Goal: Check status: Check status

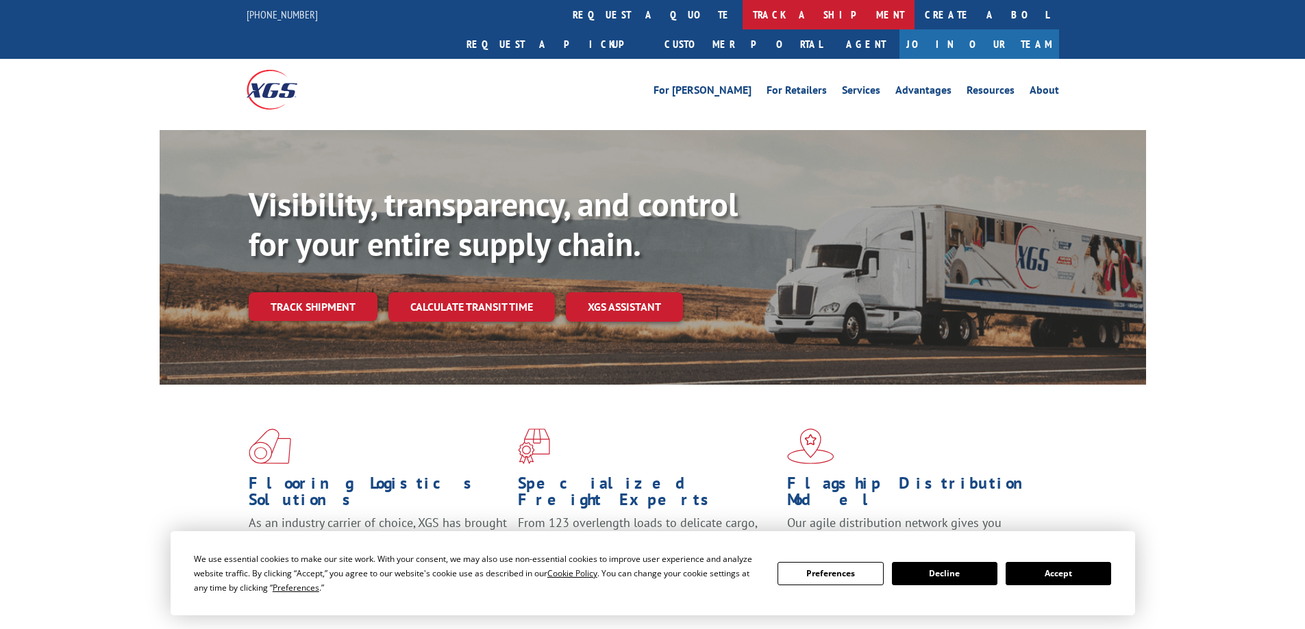
click at [742, 10] on link "track a shipment" at bounding box center [828, 14] width 172 height 29
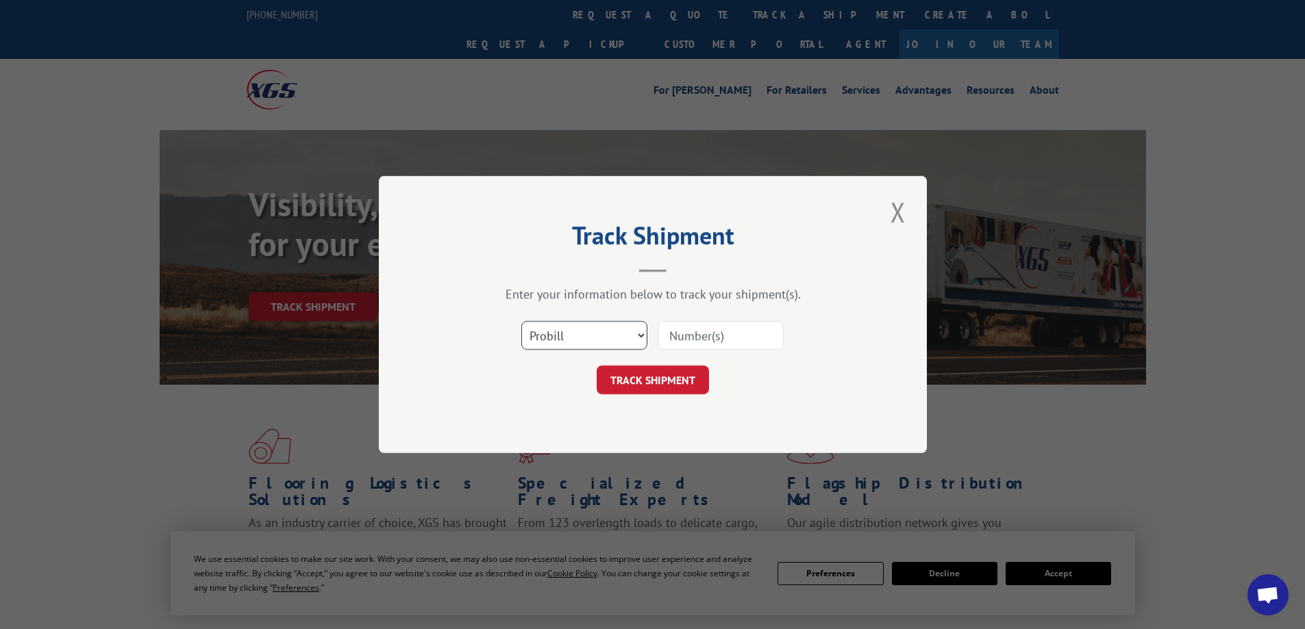
click at [612, 332] on select "Select category... Probill BOL PO" at bounding box center [584, 335] width 126 height 29
select select "po"
click at [521, 321] on select "Select category... Probill BOL PO" at bounding box center [584, 335] width 126 height 29
click at [714, 332] on input at bounding box center [720, 335] width 126 height 29
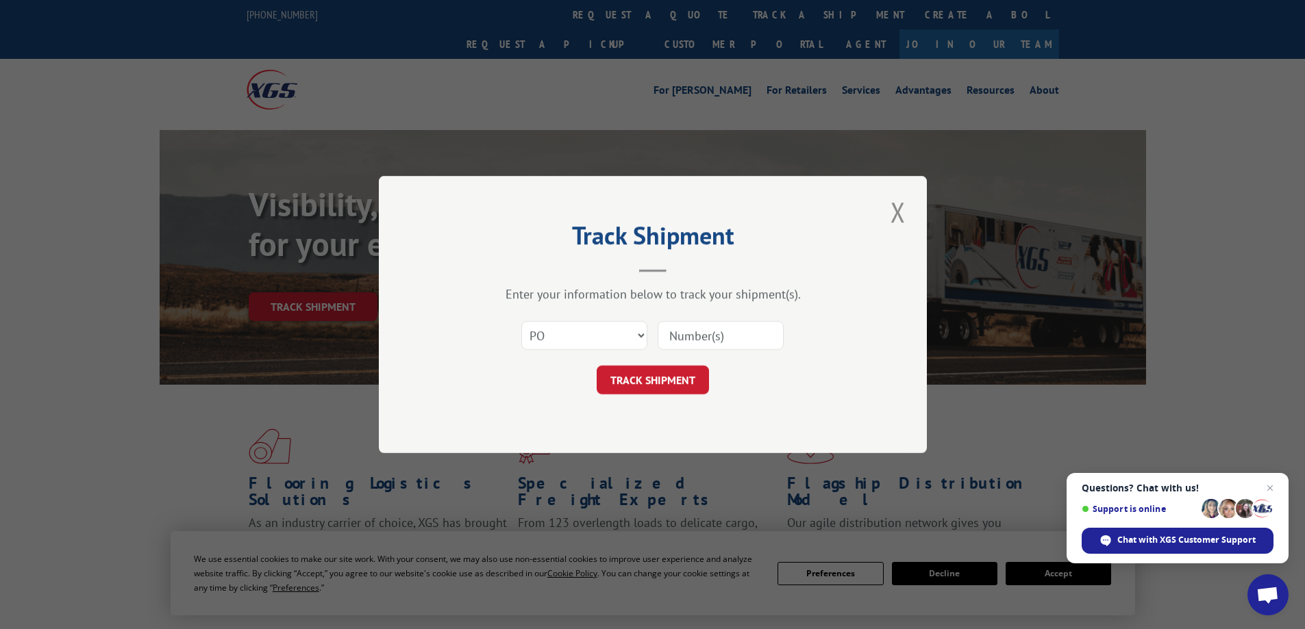
paste input "19509134"
type input "19509134"
click at [694, 370] on button "TRACK SHIPMENT" at bounding box center [652, 380] width 112 height 29
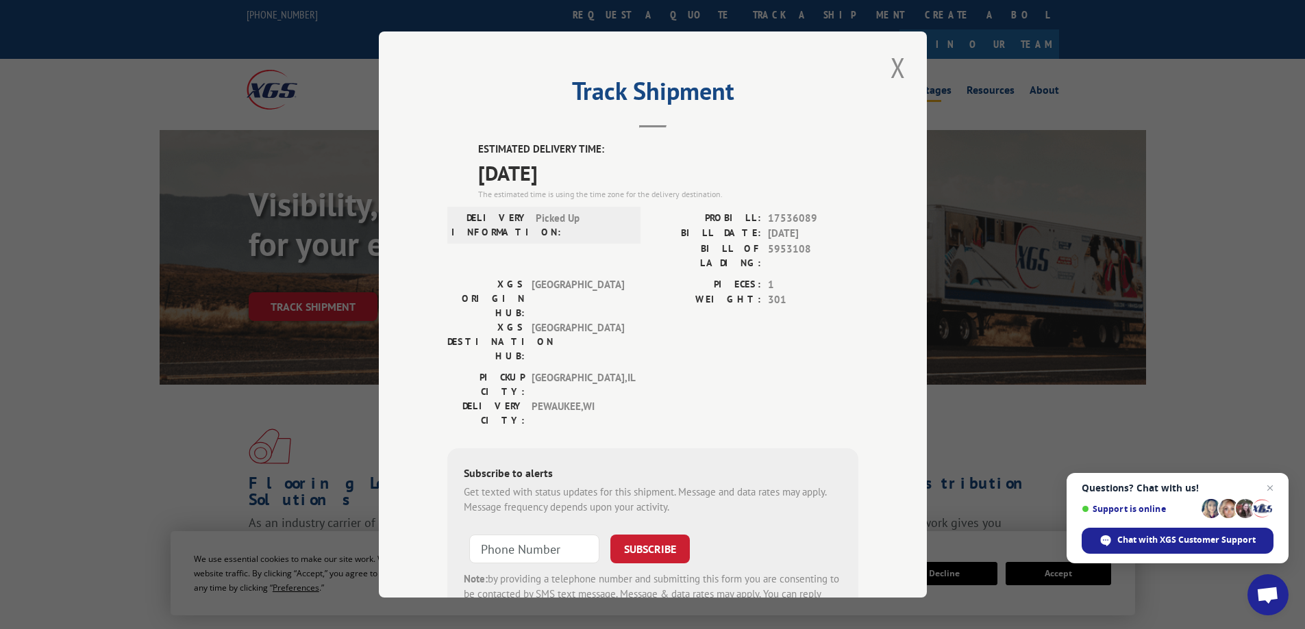
click at [897, 70] on button "Close modal" at bounding box center [897, 68] width 23 height 38
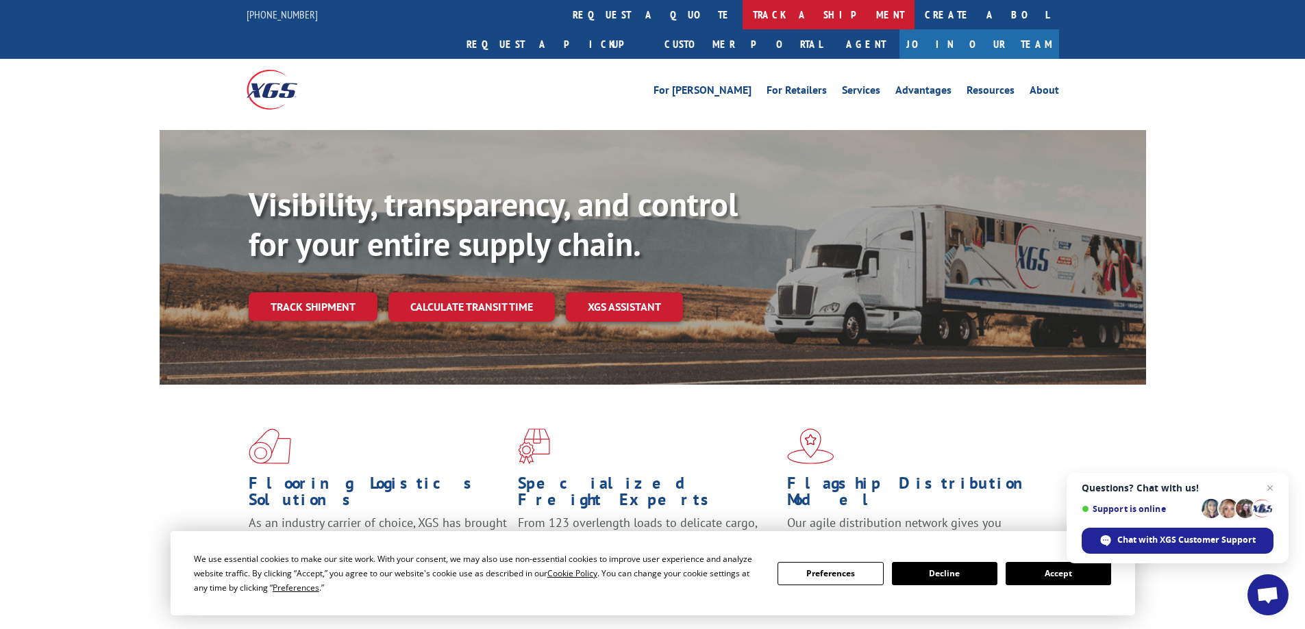
click at [742, 11] on link "track a shipment" at bounding box center [828, 14] width 172 height 29
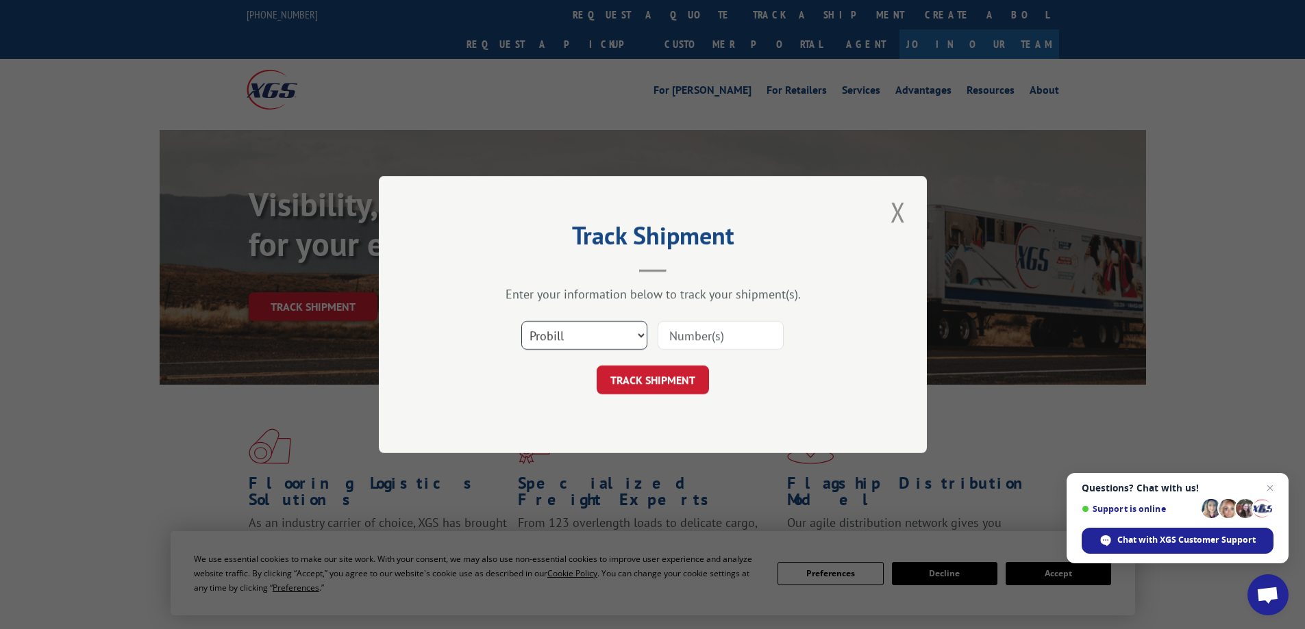
drag, startPoint x: 629, startPoint y: 342, endPoint x: 627, endPoint y: 349, distance: 7.0
click at [629, 342] on select "Select category... Probill BOL PO" at bounding box center [584, 335] width 126 height 29
select select "po"
click at [521, 321] on select "Select category... Probill BOL PO" at bounding box center [584, 335] width 126 height 29
click at [687, 329] on input at bounding box center [720, 335] width 126 height 29
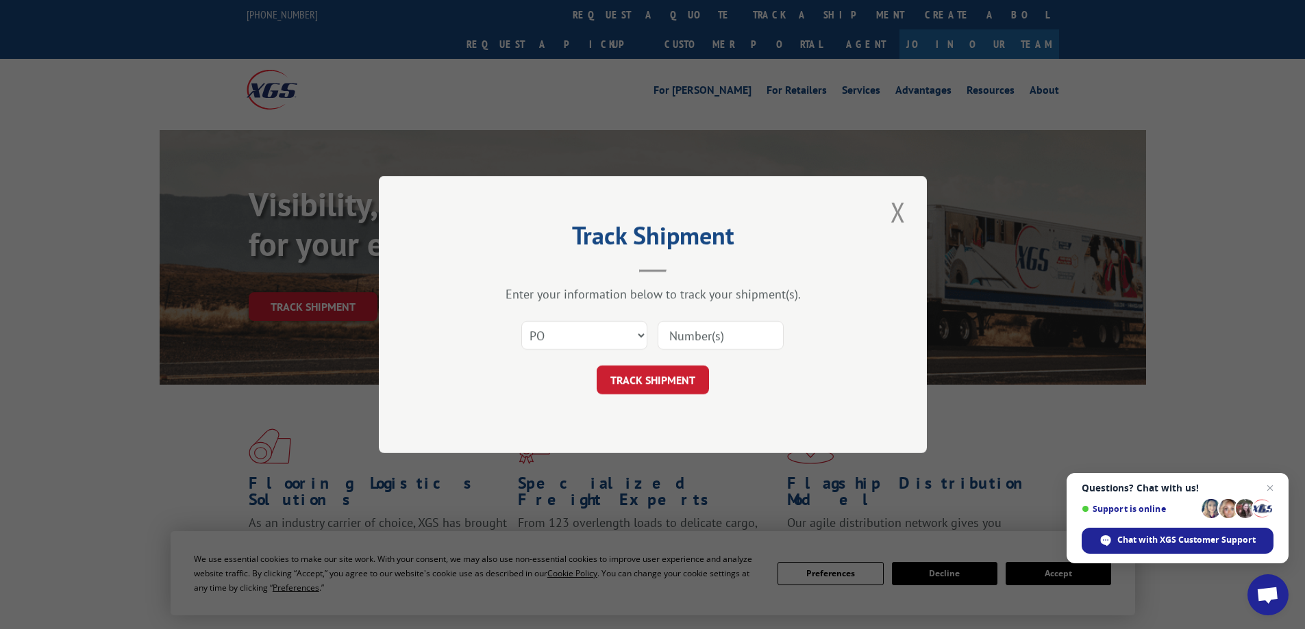
paste input "10533367"
type input "10533367"
click at [666, 383] on button "TRACK SHIPMENT" at bounding box center [652, 380] width 112 height 29
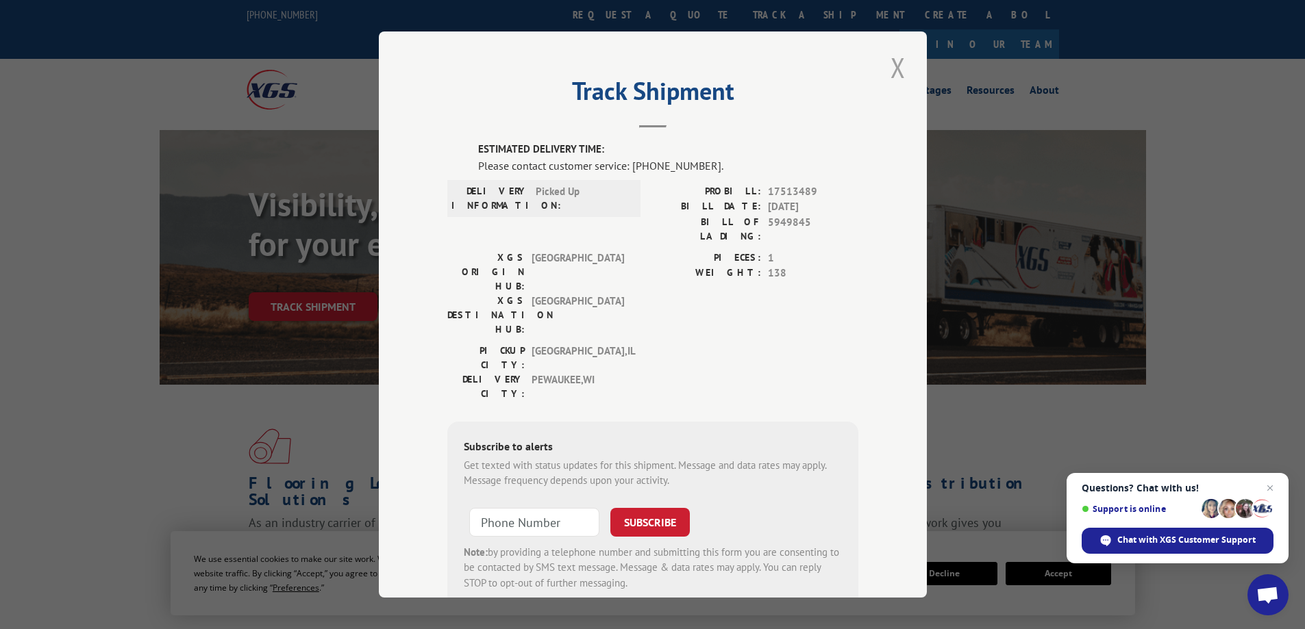
click at [892, 62] on button "Close modal" at bounding box center [897, 68] width 23 height 38
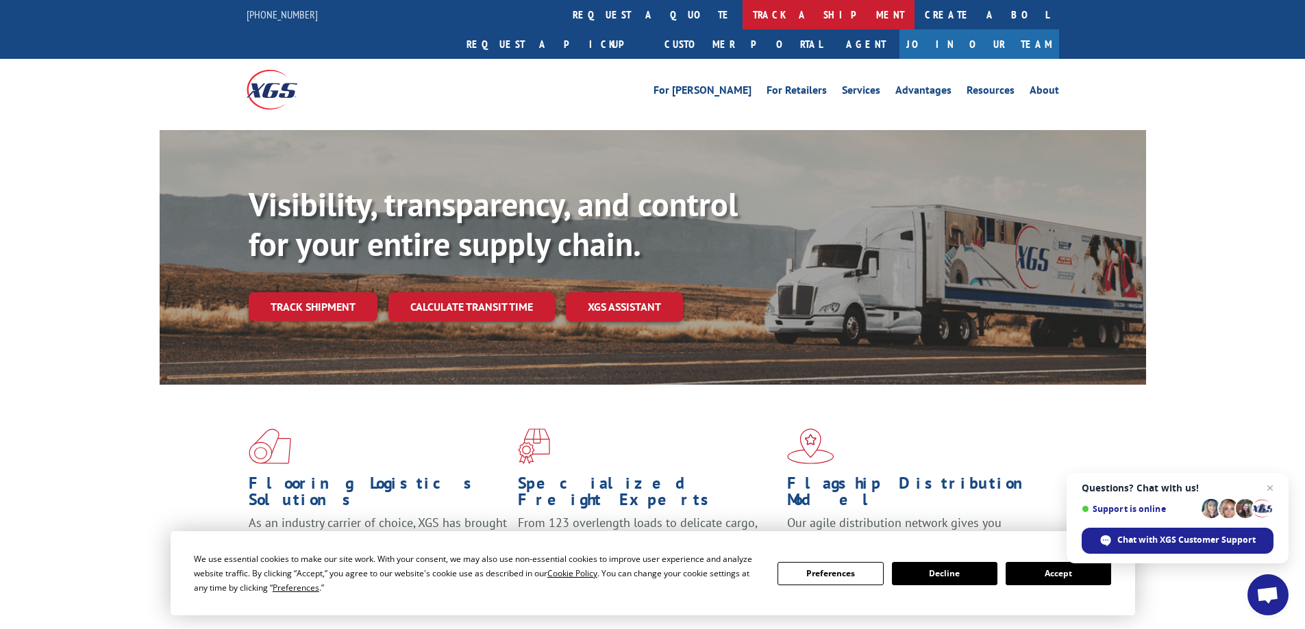
click at [742, 14] on link "track a shipment" at bounding box center [828, 14] width 172 height 29
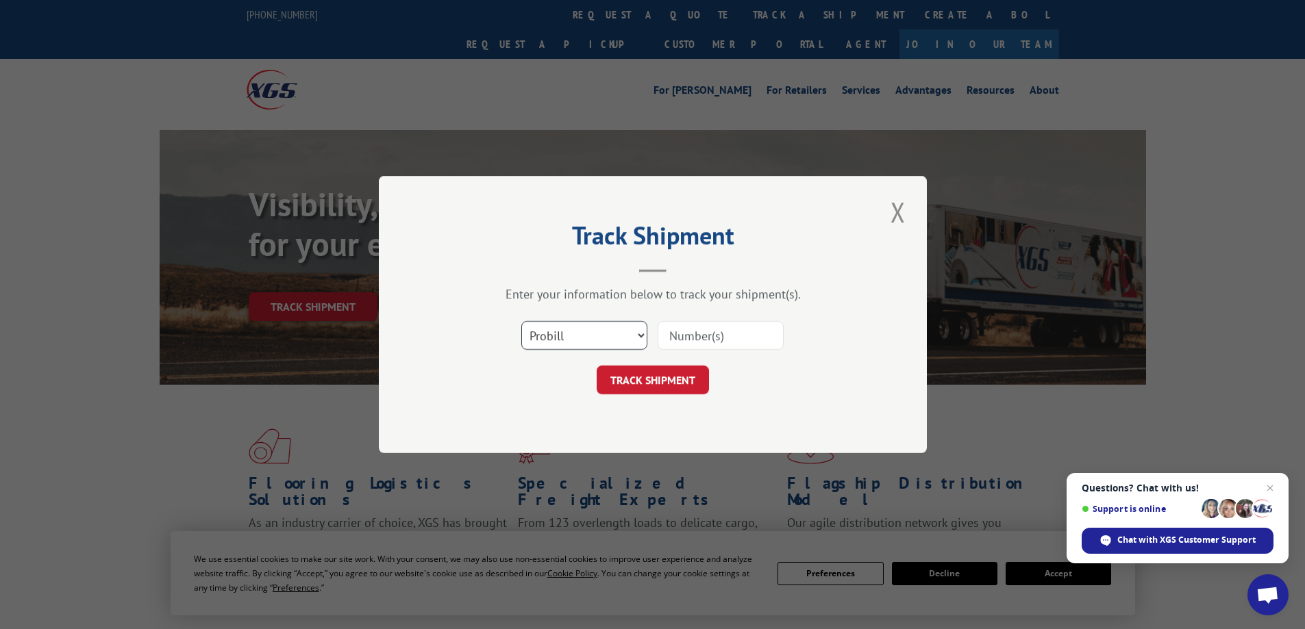
click at [628, 331] on select "Select category... Probill BOL PO" at bounding box center [584, 335] width 126 height 29
select select "po"
click at [521, 321] on select "Select category... Probill BOL PO" at bounding box center [584, 335] width 126 height 29
click at [681, 332] on input at bounding box center [720, 335] width 126 height 29
paste input "24549325"
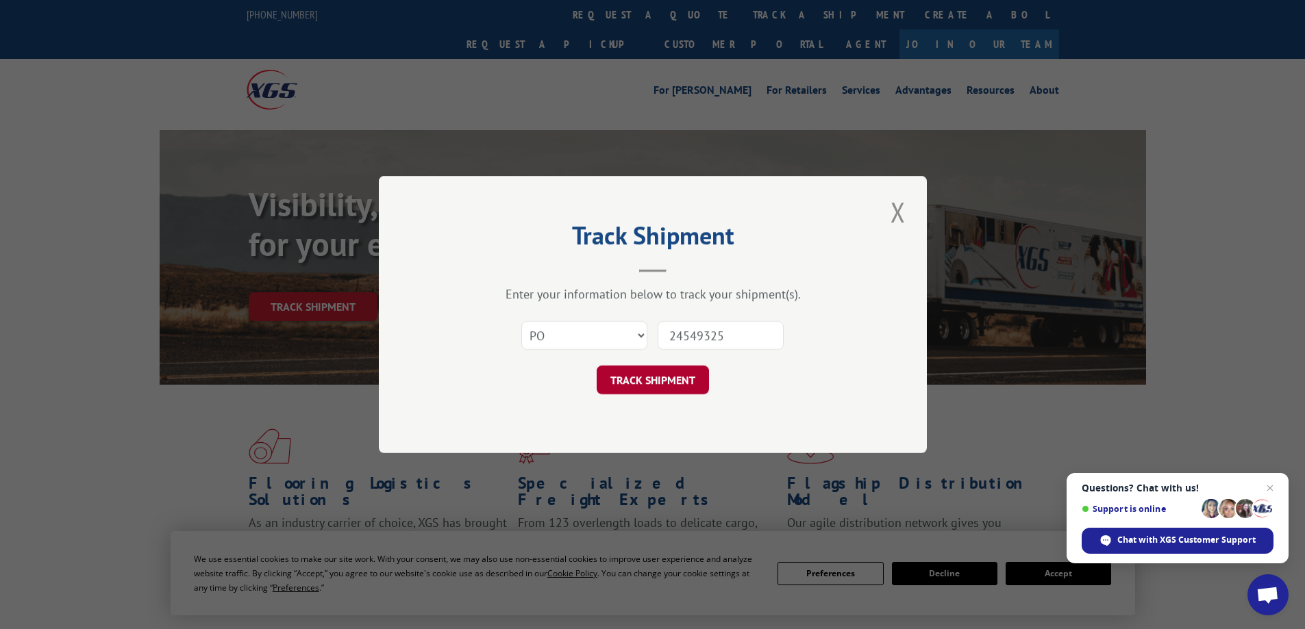
type input "24549325"
click at [666, 382] on button "TRACK SHIPMENT" at bounding box center [652, 380] width 112 height 29
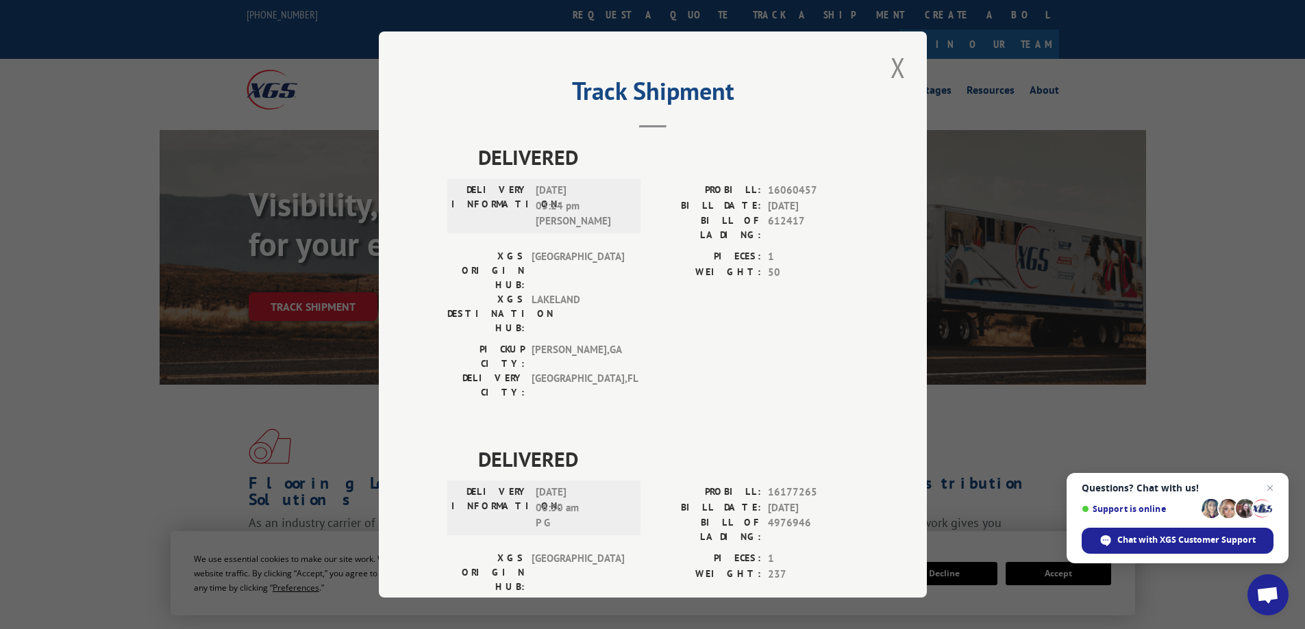
scroll to position [51, 0]
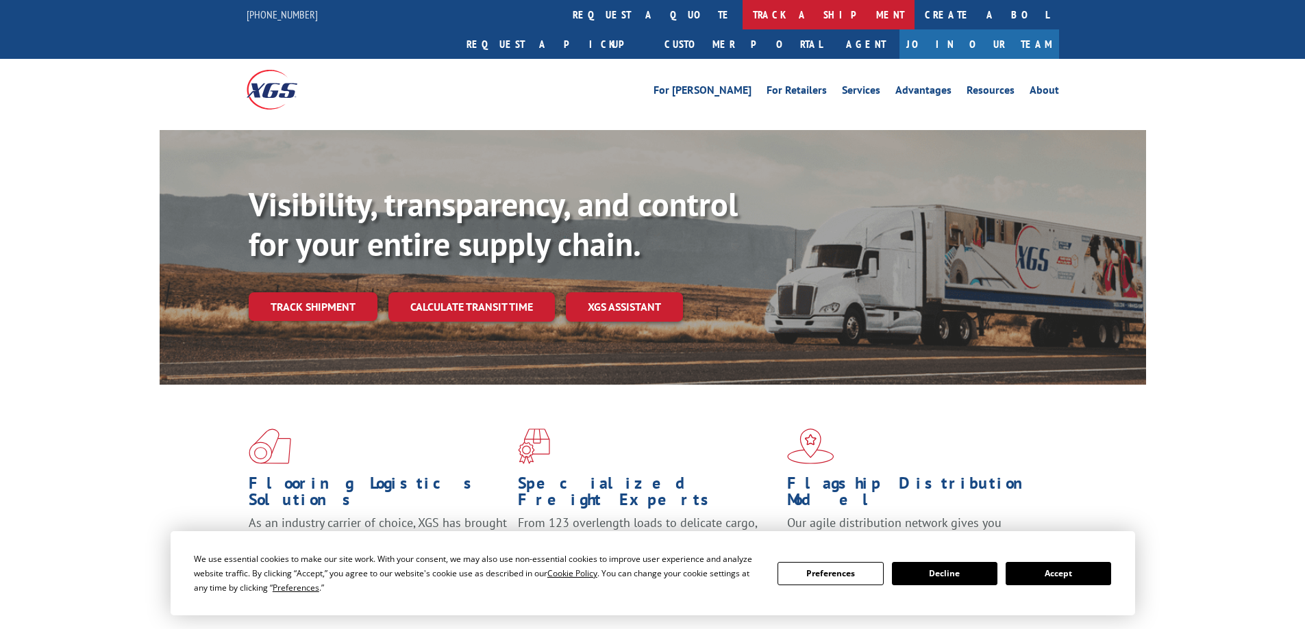
click at [742, 18] on link "track a shipment" at bounding box center [828, 14] width 172 height 29
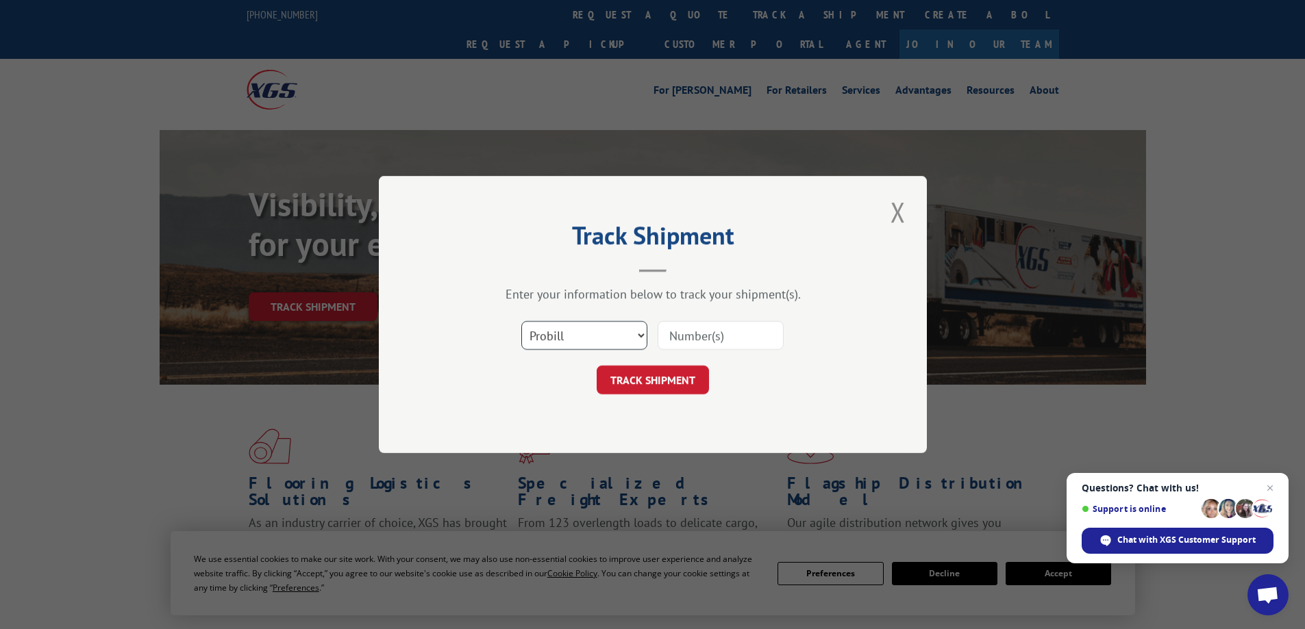
click at [616, 339] on select "Select category... Probill BOL PO" at bounding box center [584, 335] width 126 height 29
select select "po"
click at [521, 321] on select "Select category... Probill BOL PO" at bounding box center [584, 335] width 126 height 29
click at [717, 327] on input at bounding box center [720, 335] width 126 height 29
paste input "09521795"
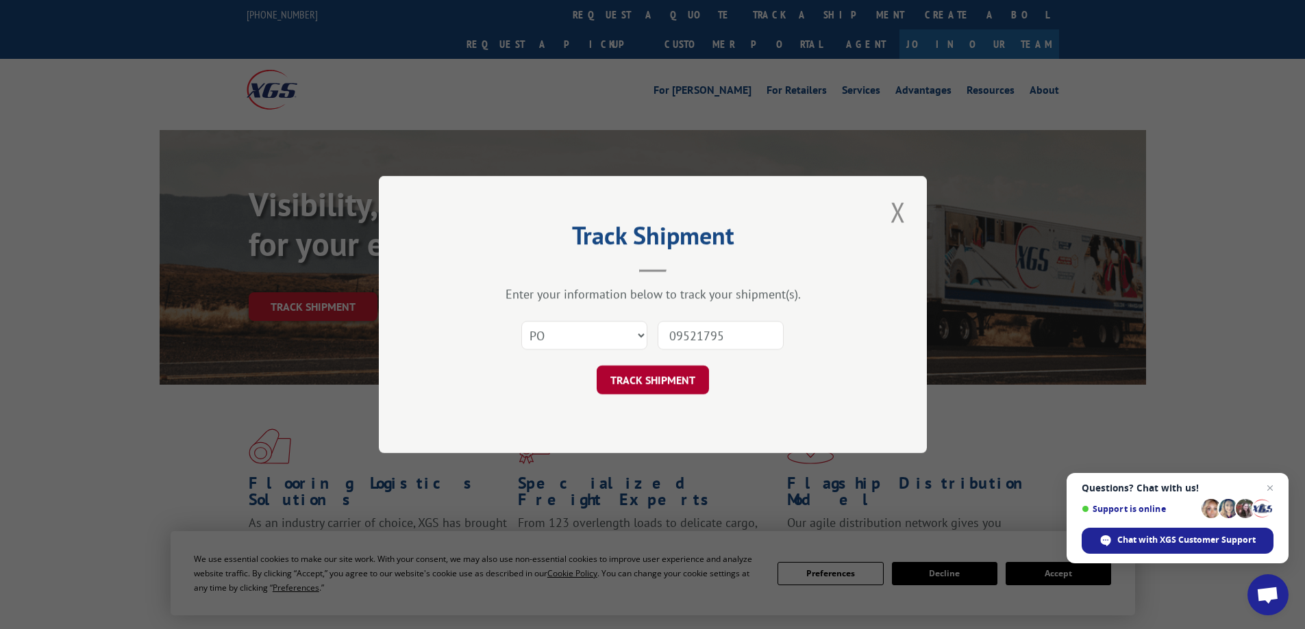
type input "09521795"
click at [696, 370] on button "TRACK SHIPMENT" at bounding box center [652, 380] width 112 height 29
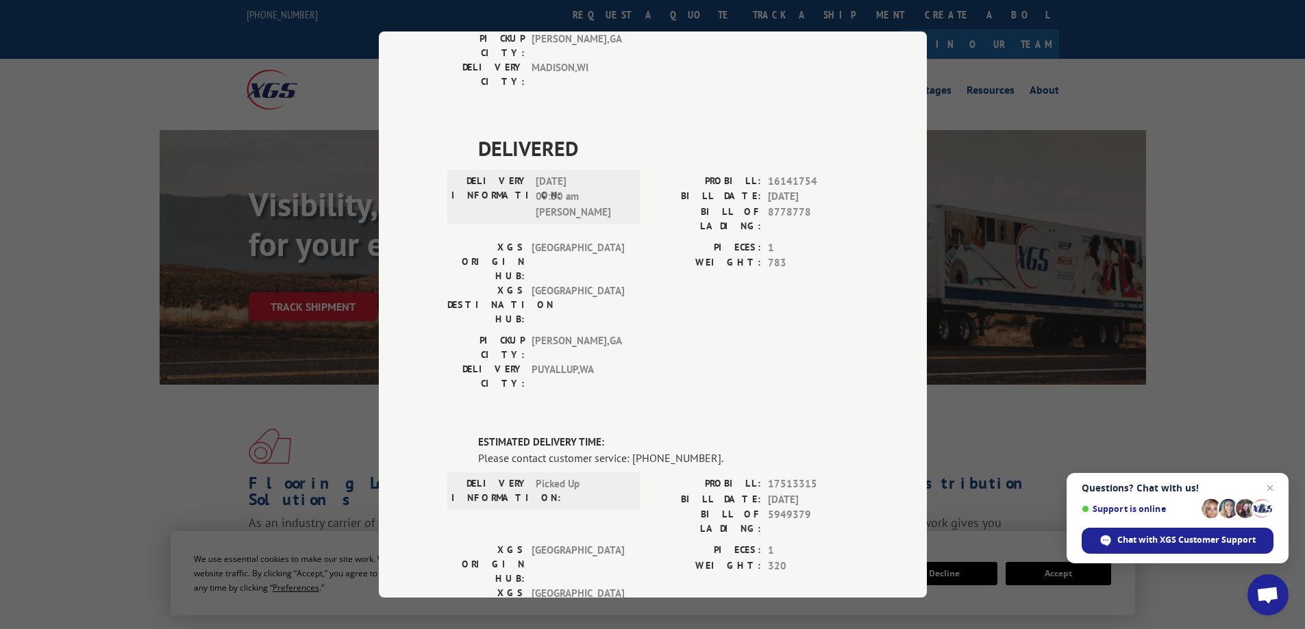
scroll to position [548, 0]
